Goal: Transaction & Acquisition: Purchase product/service

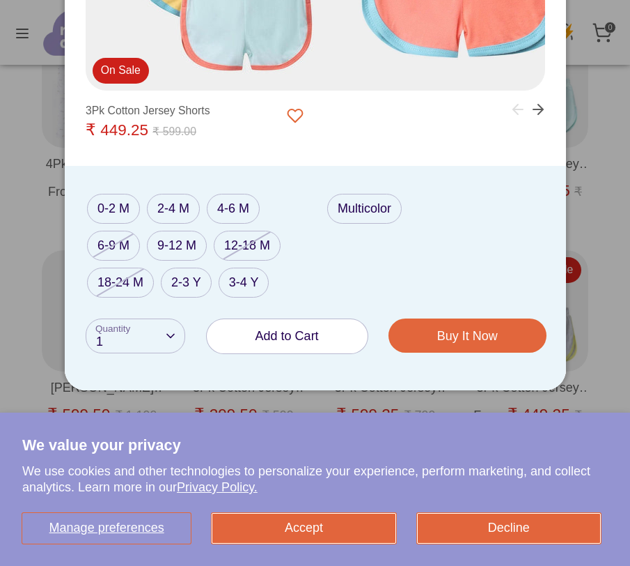
scroll to position [586, 0]
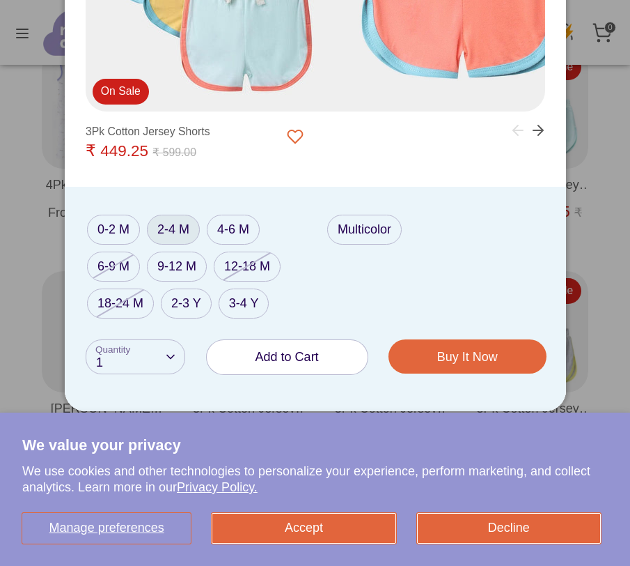
click at [175, 228] on label "2-4 M" at bounding box center [173, 230] width 53 height 30
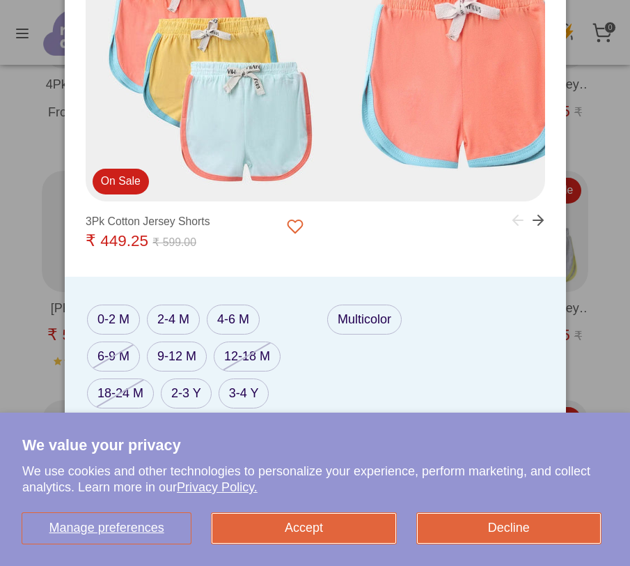
scroll to position [703, 0]
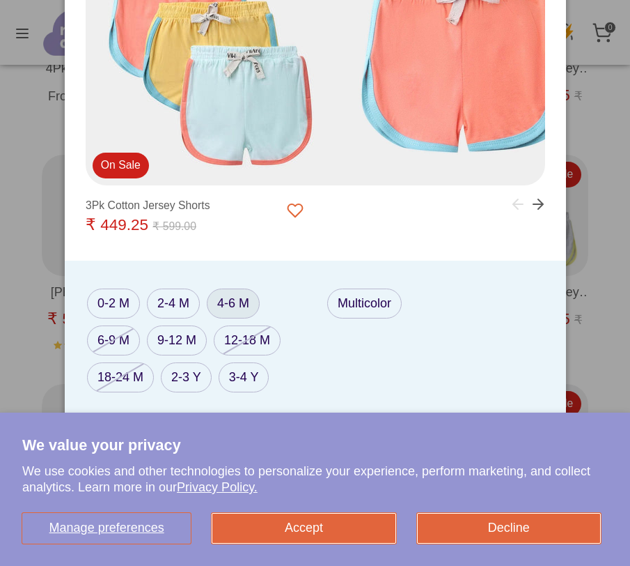
click at [231, 302] on label "4-6 M" at bounding box center [233, 303] width 53 height 30
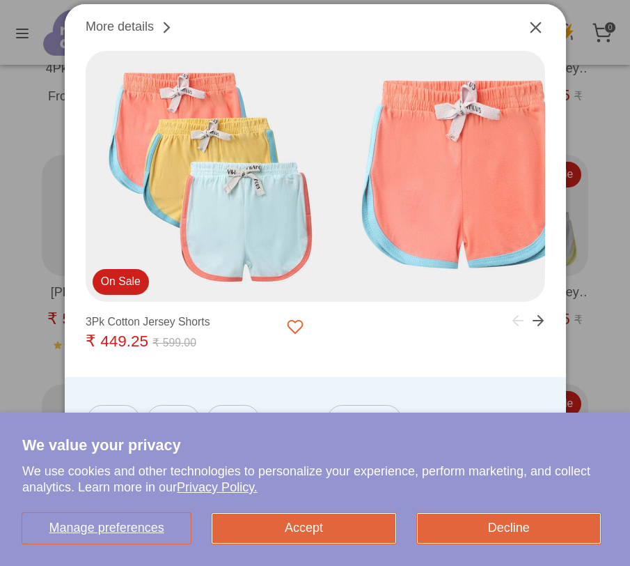
scroll to position [793, 0]
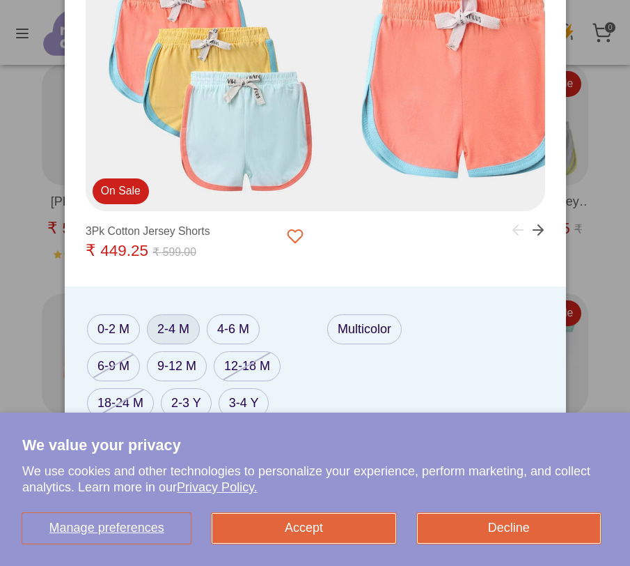
click at [177, 332] on label "2-4 M" at bounding box center [173, 329] width 53 height 30
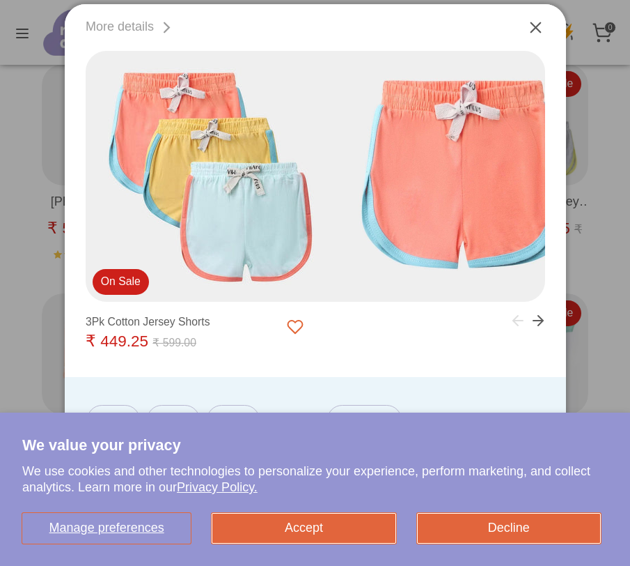
click at [126, 26] on link "More details" at bounding box center [131, 27] width 91 height 19
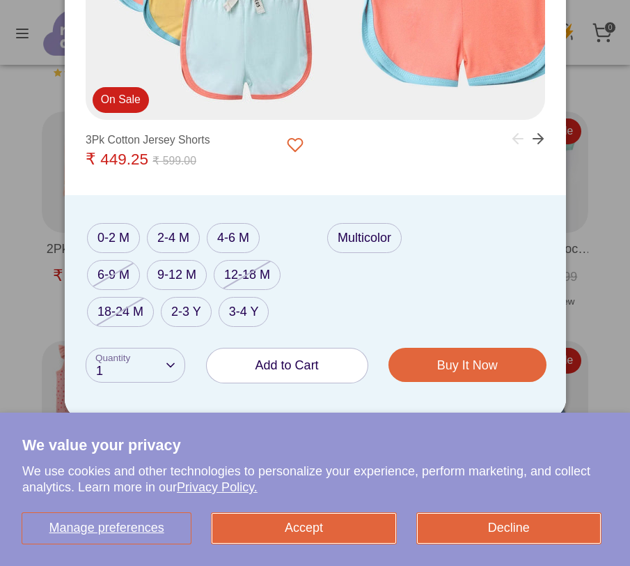
scroll to position [976, 0]
click at [227, 237] on label "4-6 M" at bounding box center [233, 237] width 53 height 30
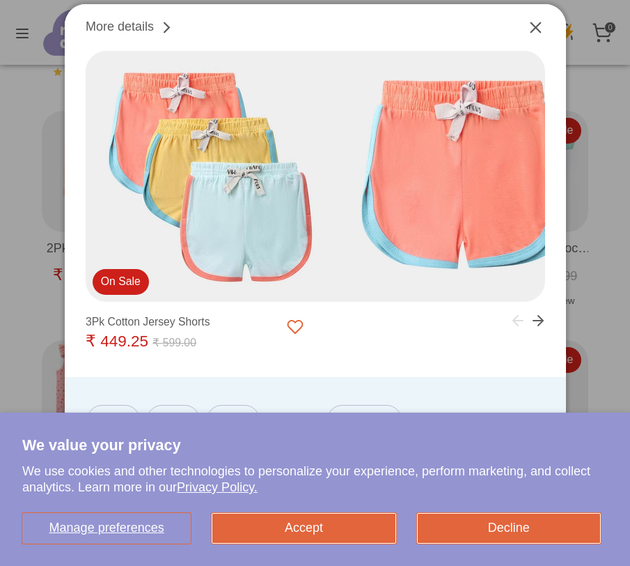
scroll to position [1123, 0]
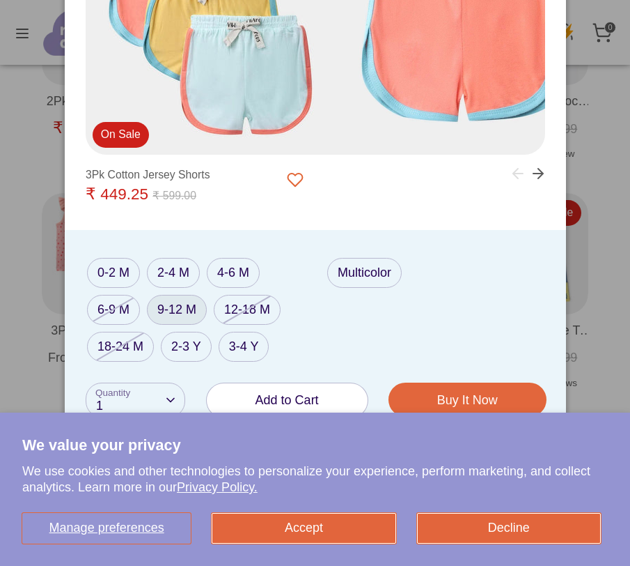
click at [185, 312] on label "9-12 M" at bounding box center [177, 310] width 60 height 30
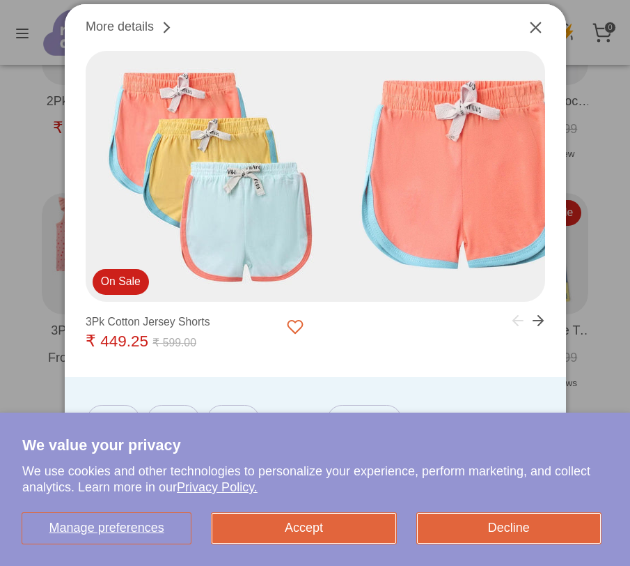
scroll to position [1197, 0]
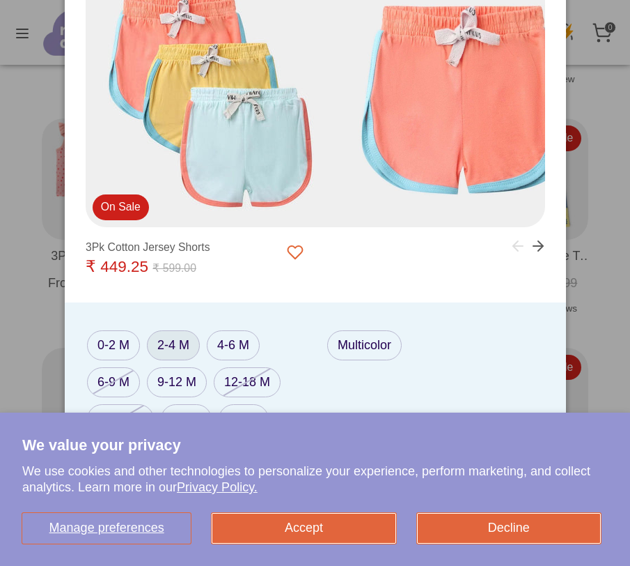
click at [169, 357] on label "2-4 M" at bounding box center [173, 345] width 53 height 30
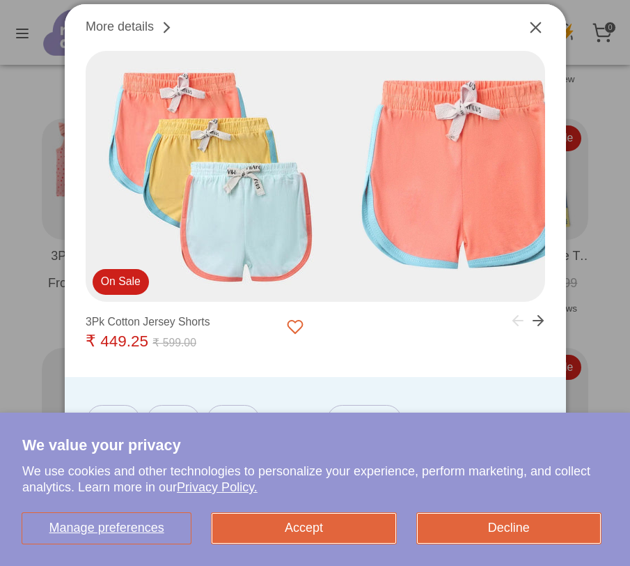
scroll to position [1275, 0]
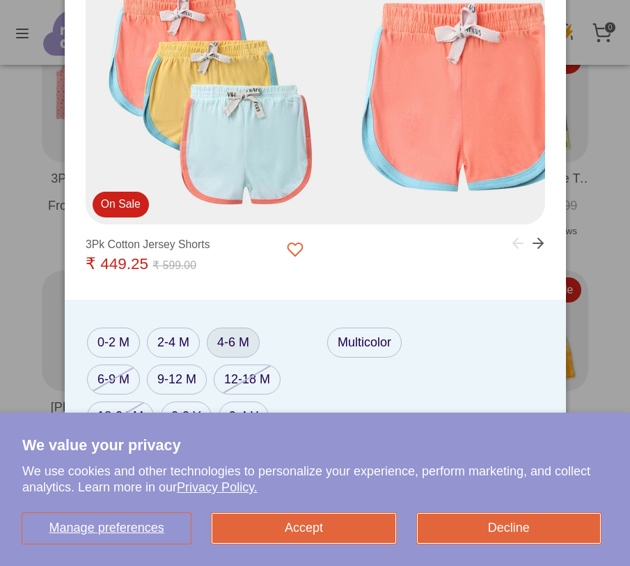
click at [233, 348] on label "4-6 M" at bounding box center [233, 342] width 53 height 30
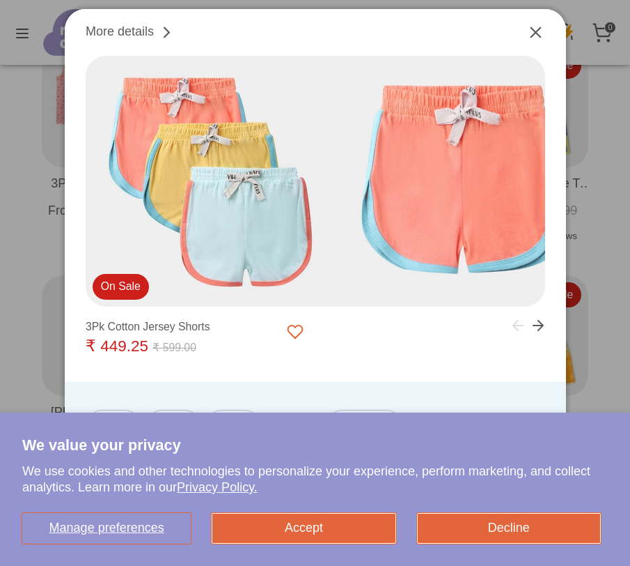
scroll to position [1463, 0]
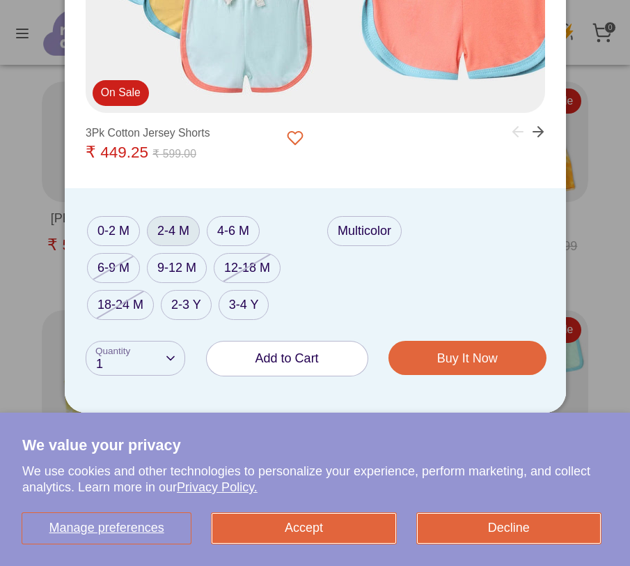
click at [174, 226] on label "2-4 M" at bounding box center [173, 231] width 53 height 30
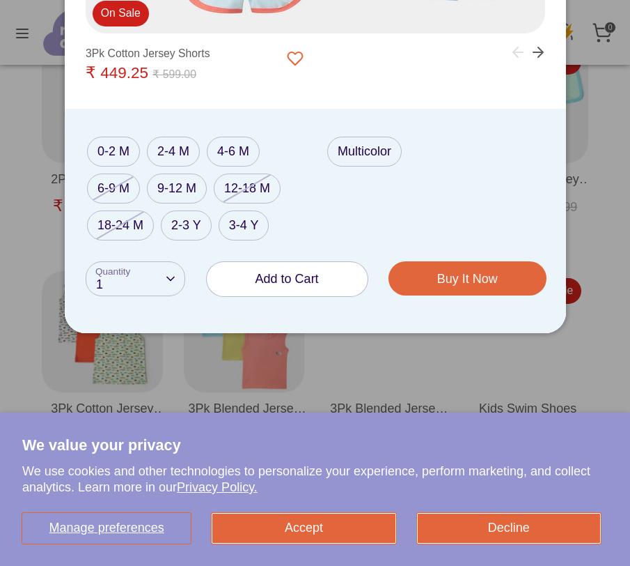
scroll to position [1786, 0]
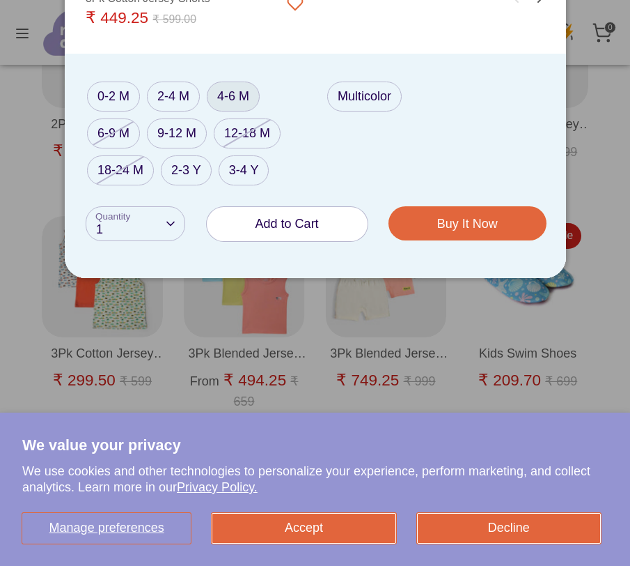
click at [233, 98] on label "4-6 M" at bounding box center [233, 96] width 53 height 30
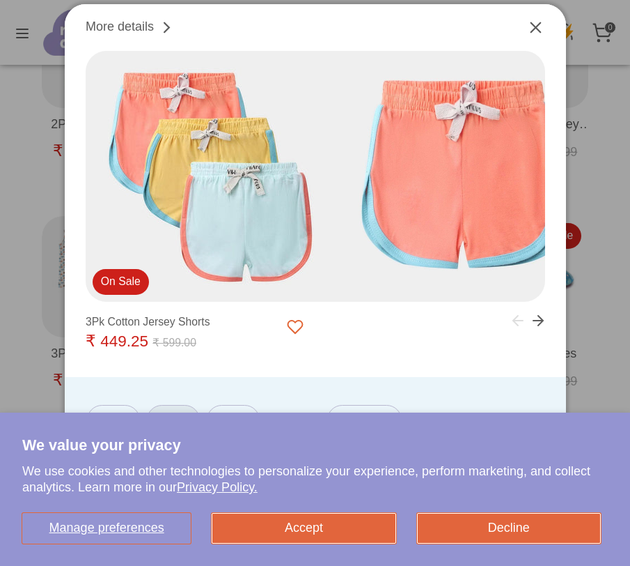
click at [166, 407] on label "2-4 M" at bounding box center [173, 420] width 53 height 30
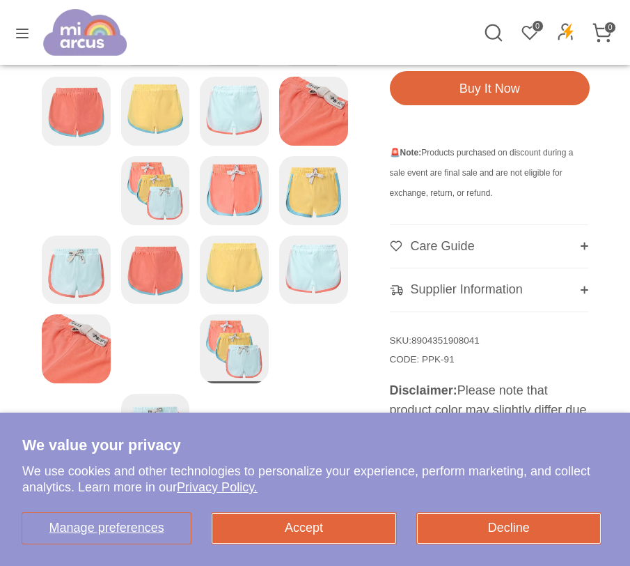
scroll to position [457, 0]
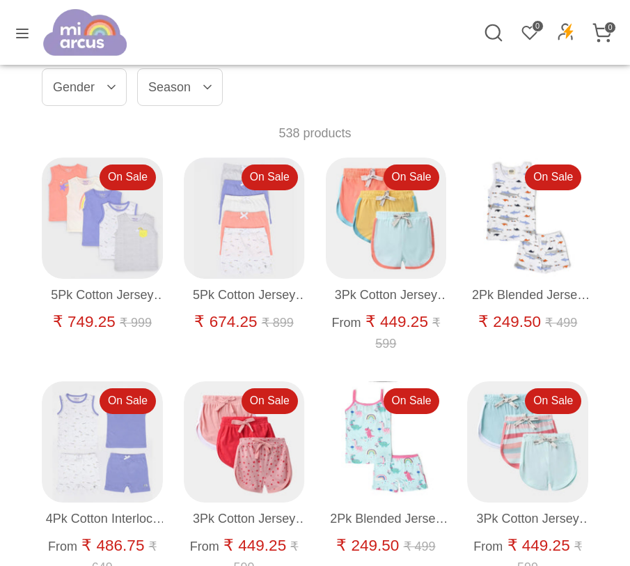
scroll to position [268, 0]
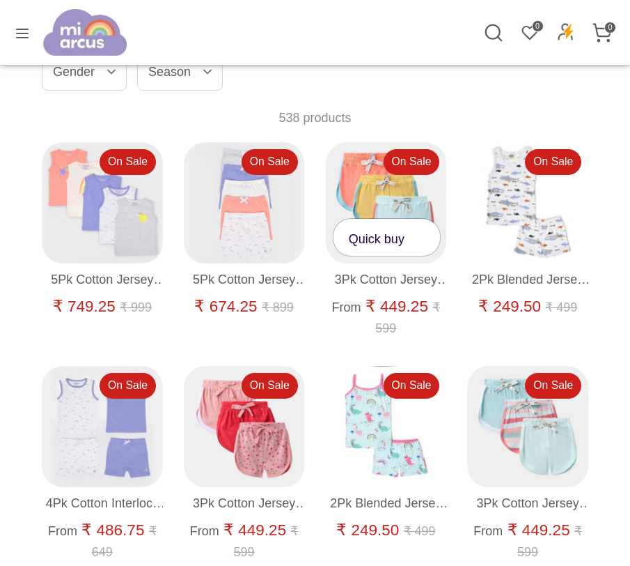
click at [391, 242] on link "Quick buy" at bounding box center [387, 237] width 107 height 37
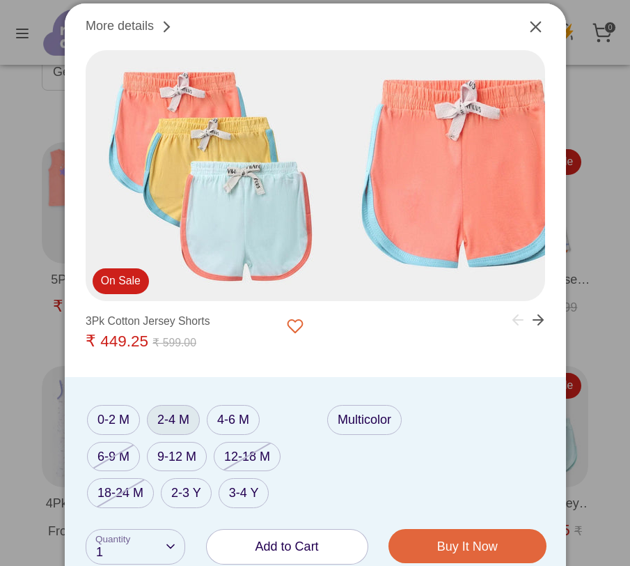
click at [173, 414] on label "2-4 M" at bounding box center [173, 420] width 53 height 30
click at [219, 421] on label "4-6 M" at bounding box center [233, 420] width 53 height 30
click at [179, 422] on label "2-4 M" at bounding box center [173, 420] width 53 height 30
click at [233, 422] on label "4-6 M" at bounding box center [233, 420] width 53 height 30
click at [159, 421] on label "2-4 M" at bounding box center [173, 420] width 53 height 30
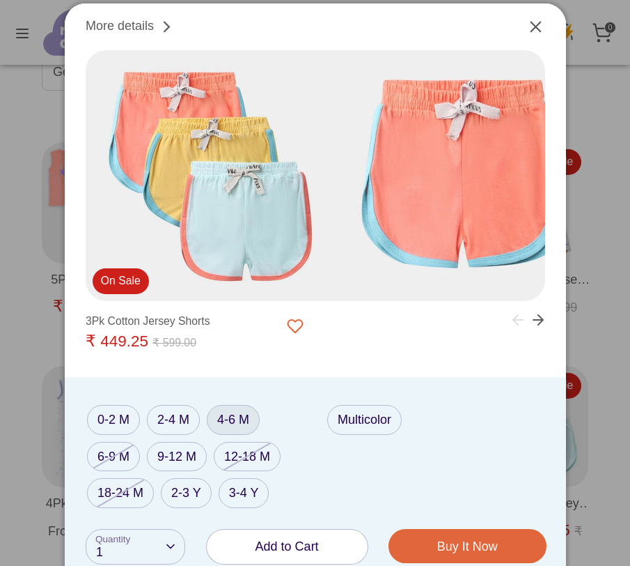
click at [207, 421] on label "4-6 M" at bounding box center [233, 420] width 53 height 30
click at [169, 418] on label "2-4 M" at bounding box center [173, 420] width 53 height 30
click at [536, 22] on icon "Close" at bounding box center [536, 26] width 19 height 19
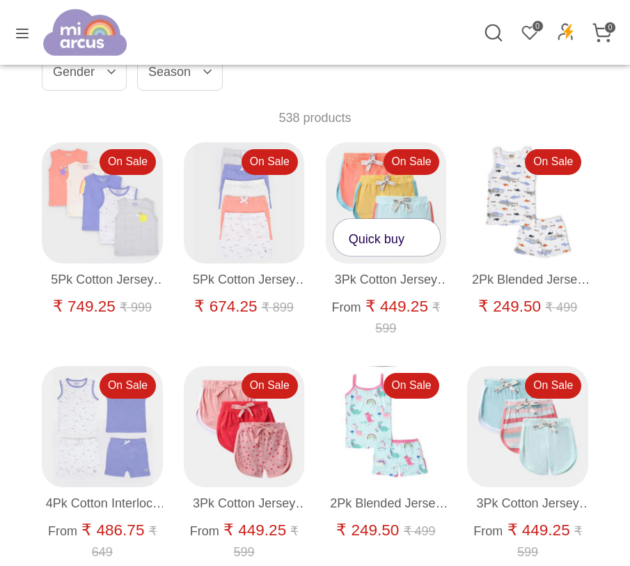
click at [397, 238] on link "Quick buy" at bounding box center [387, 237] width 107 height 37
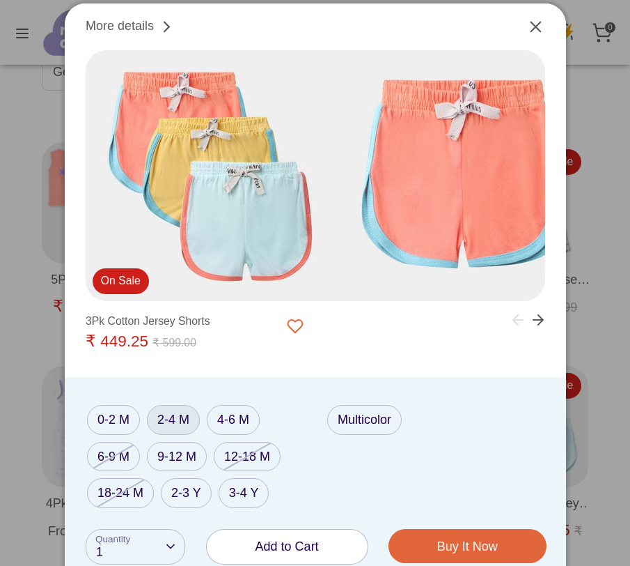
click at [175, 423] on label "2-4 M" at bounding box center [173, 420] width 53 height 30
click at [216, 430] on label "4-6 M" at bounding box center [233, 420] width 53 height 30
click at [178, 446] on label "9-12 M" at bounding box center [177, 457] width 60 height 30
click at [169, 425] on label "2-4 M" at bounding box center [173, 420] width 53 height 30
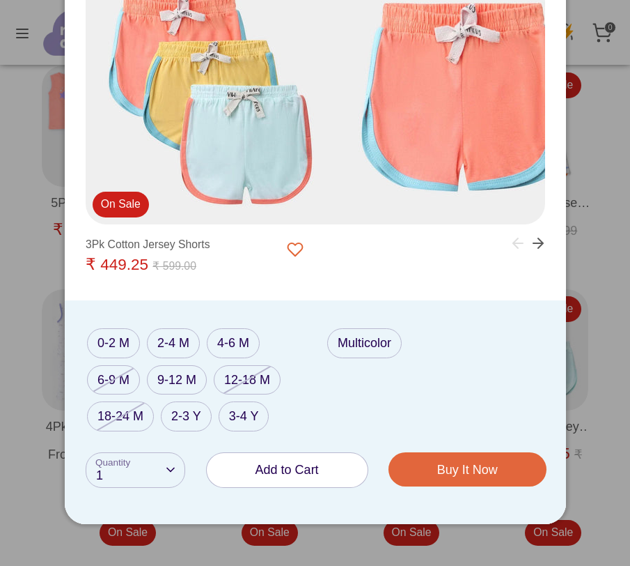
scroll to position [347, 0]
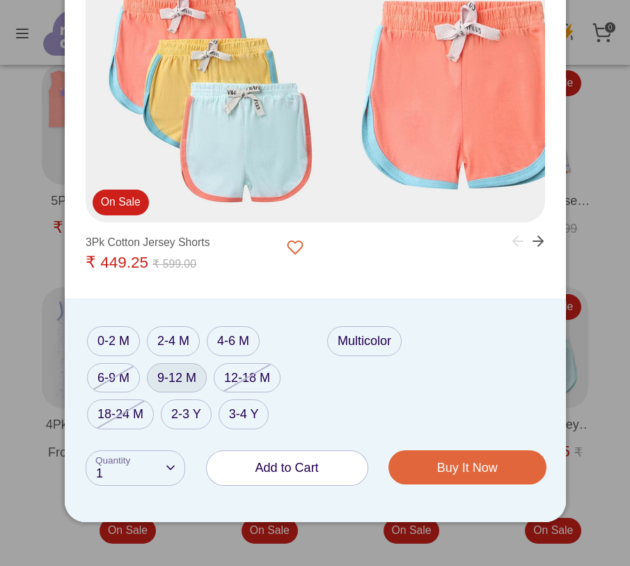
click at [172, 382] on label "9-12 M" at bounding box center [177, 378] width 60 height 30
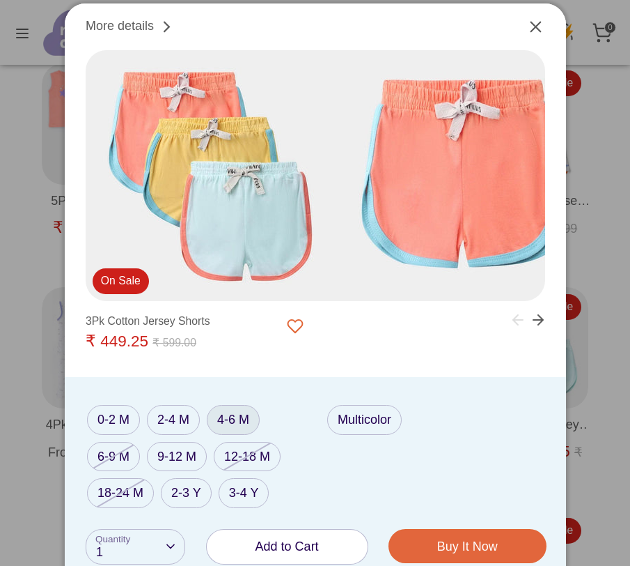
click at [232, 423] on label "4-6 M" at bounding box center [233, 420] width 53 height 30
